Goal: Task Accomplishment & Management: Manage account settings

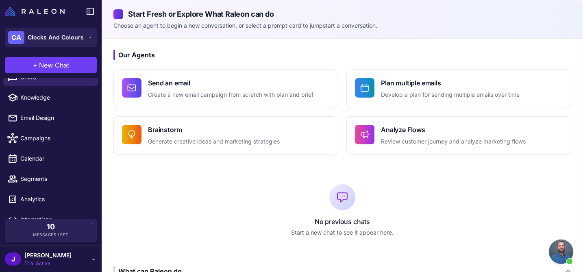
scroll to position [25, 0]
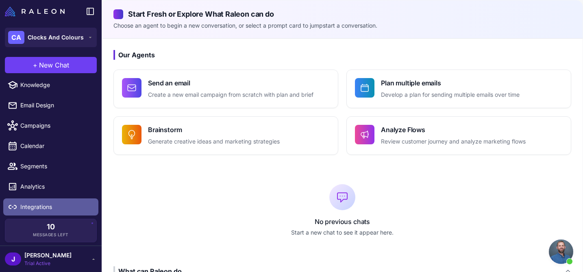
click at [36, 206] on span "Integrations" at bounding box center [56, 206] width 72 height 9
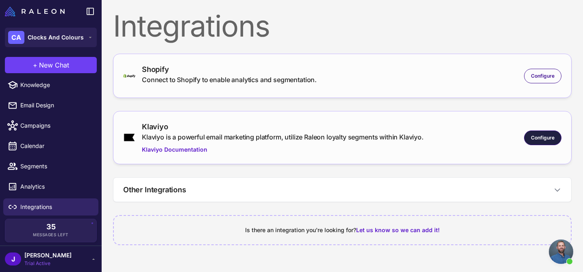
click at [542, 136] on span "Configure" at bounding box center [543, 137] width 24 height 7
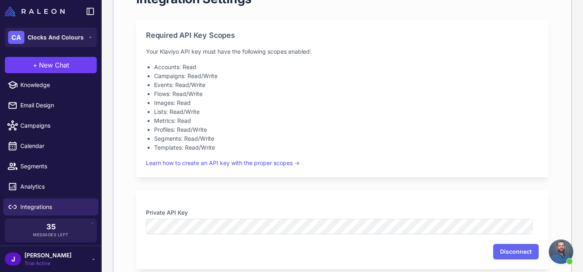
scroll to position [156, 0]
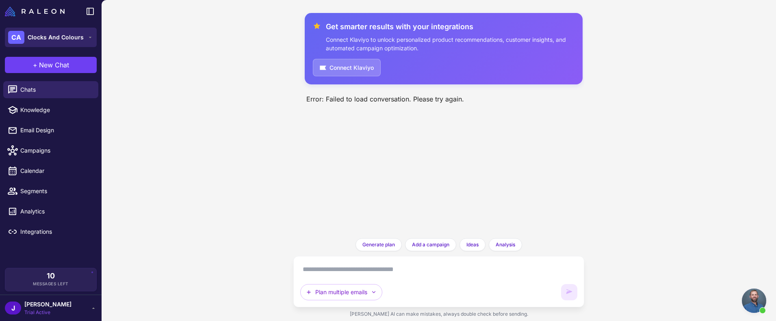
click at [83, 38] on button "CA Clocks And Colours" at bounding box center [51, 38] width 92 height 20
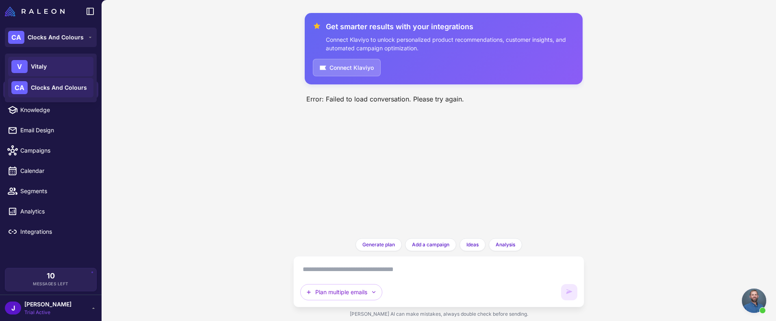
click at [41, 65] on span "Vitaly" at bounding box center [39, 66] width 16 height 9
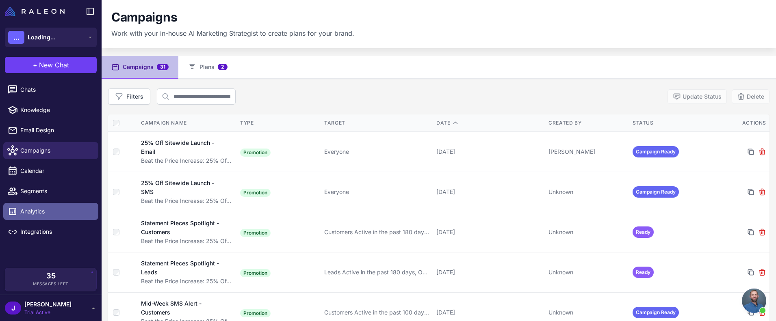
click at [42, 217] on link "Analytics" at bounding box center [50, 211] width 95 height 17
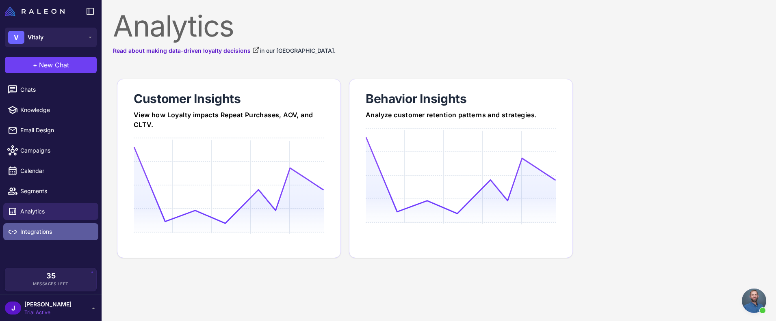
click at [31, 232] on span "Integrations" at bounding box center [56, 232] width 72 height 9
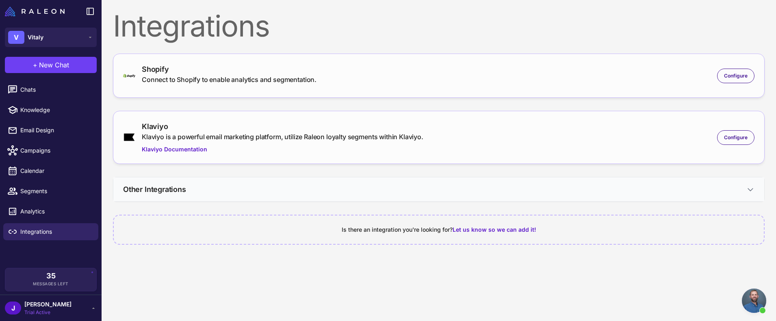
click at [753, 187] on icon at bounding box center [751, 190] width 8 height 8
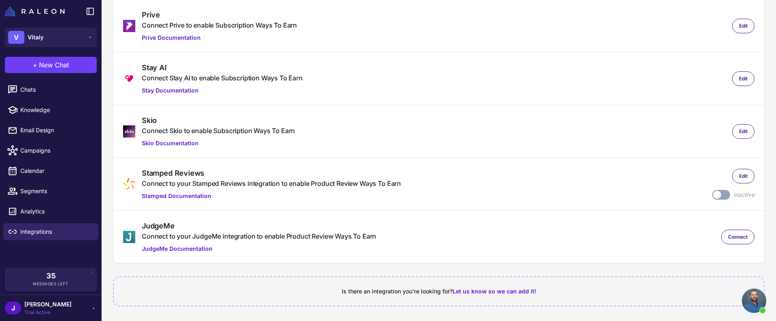
scroll to position [137, 0]
